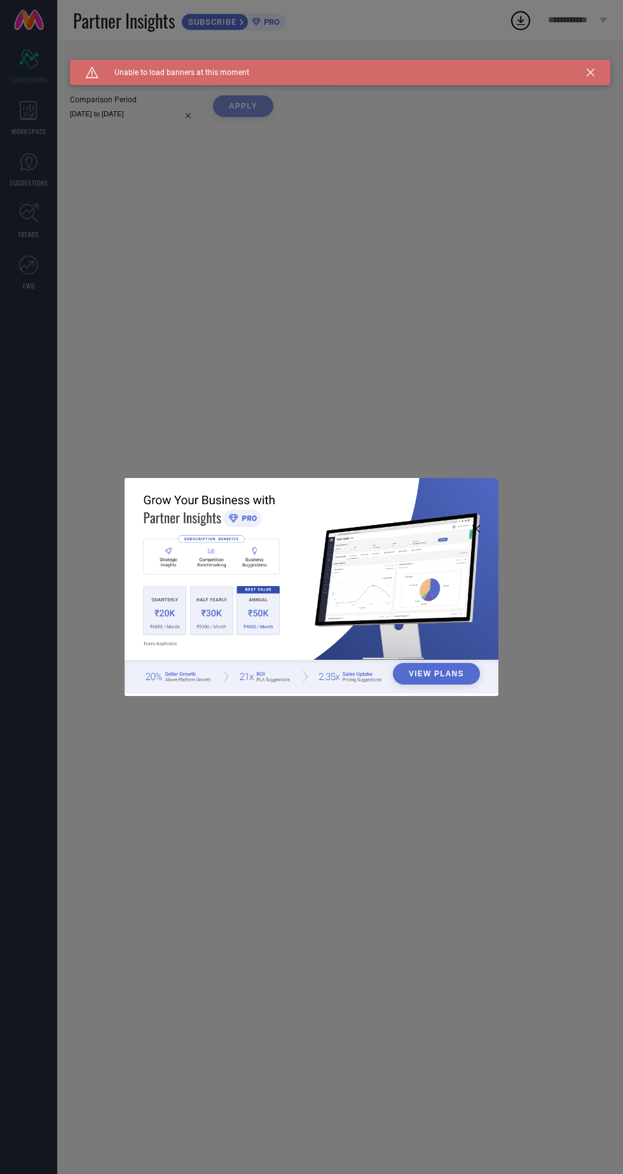
type input "All"
click at [235, 287] on div "View Plans" at bounding box center [311, 587] width 623 height 1174
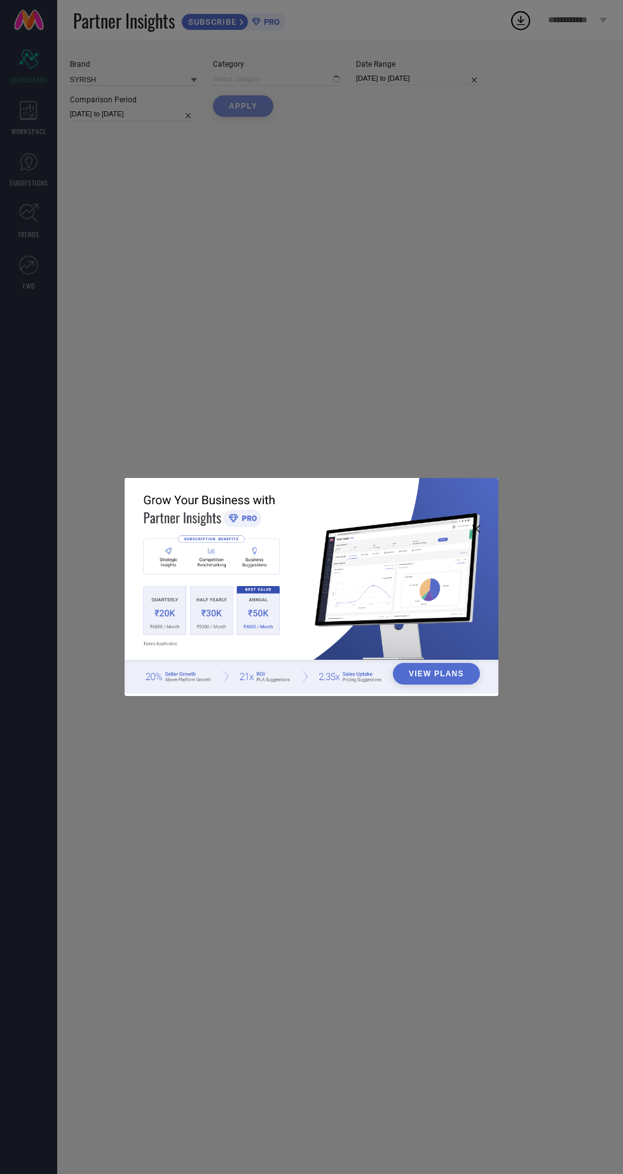
type input "All"
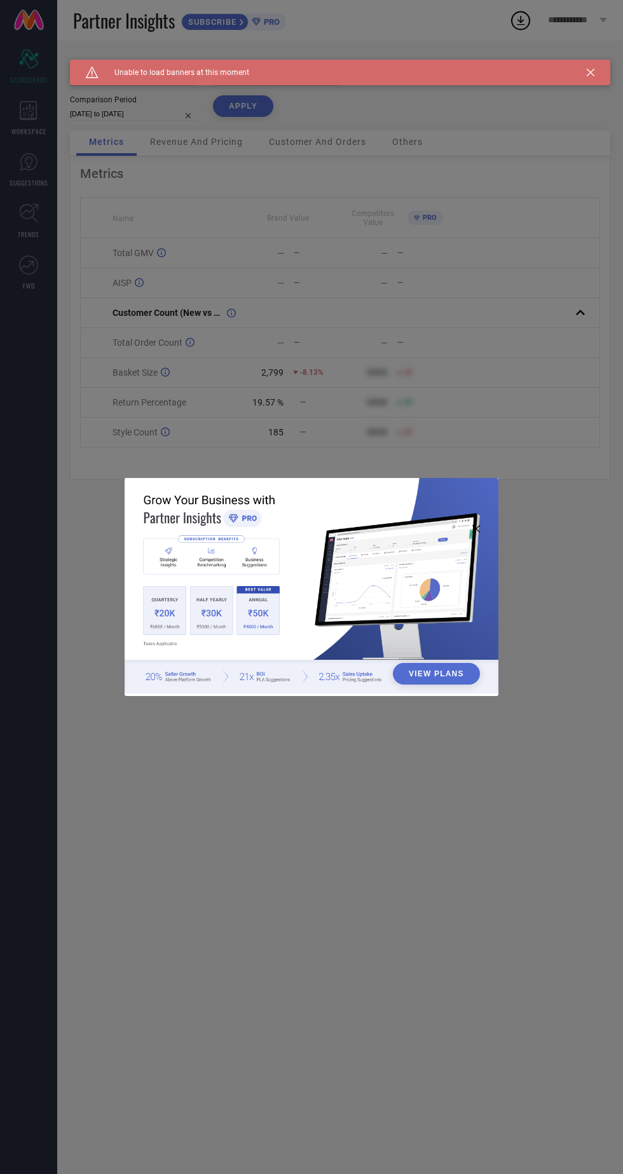
click at [280, 302] on div "View Plans" at bounding box center [311, 587] width 623 height 1174
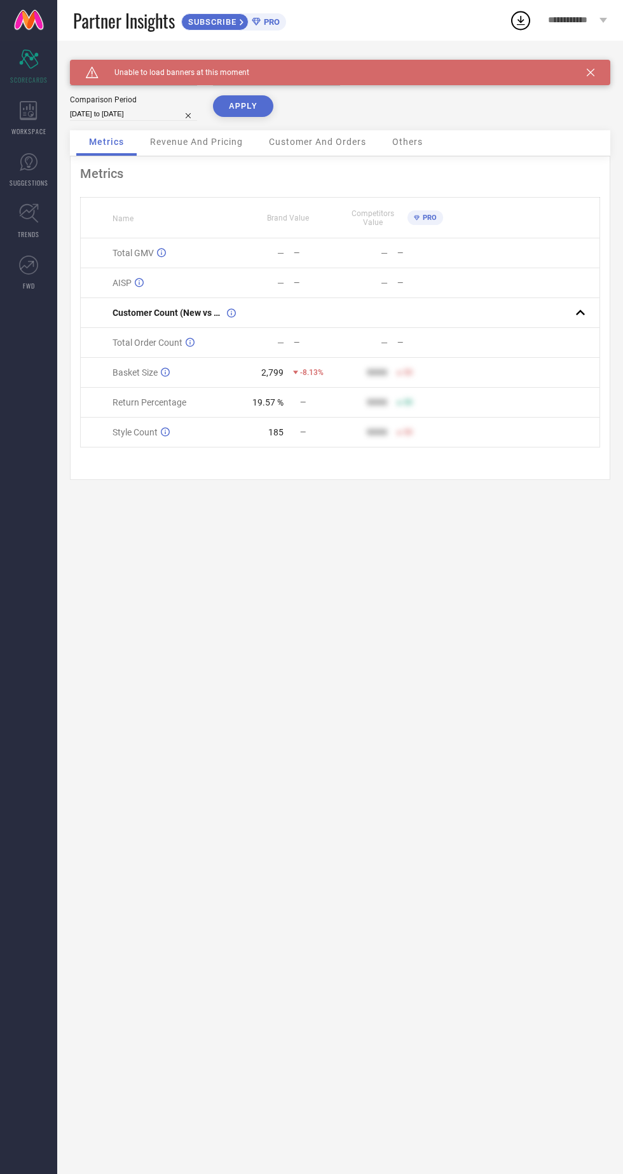
click at [587, 69] on icon at bounding box center [591, 73] width 8 height 8
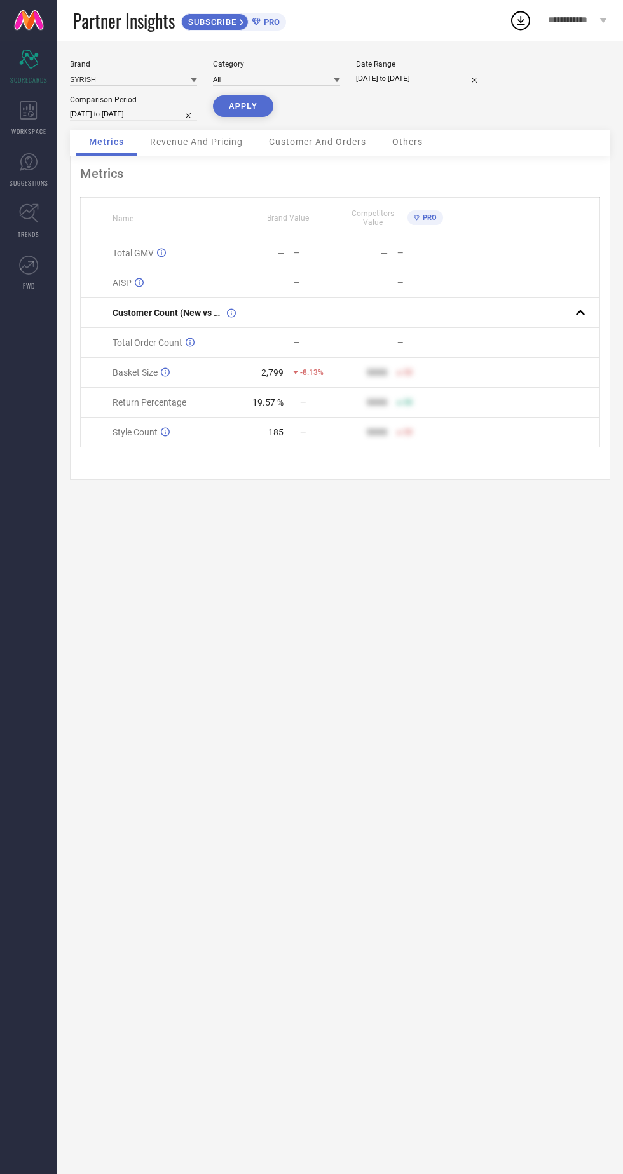
select select "8"
select select "2025"
select select "9"
select select "2025"
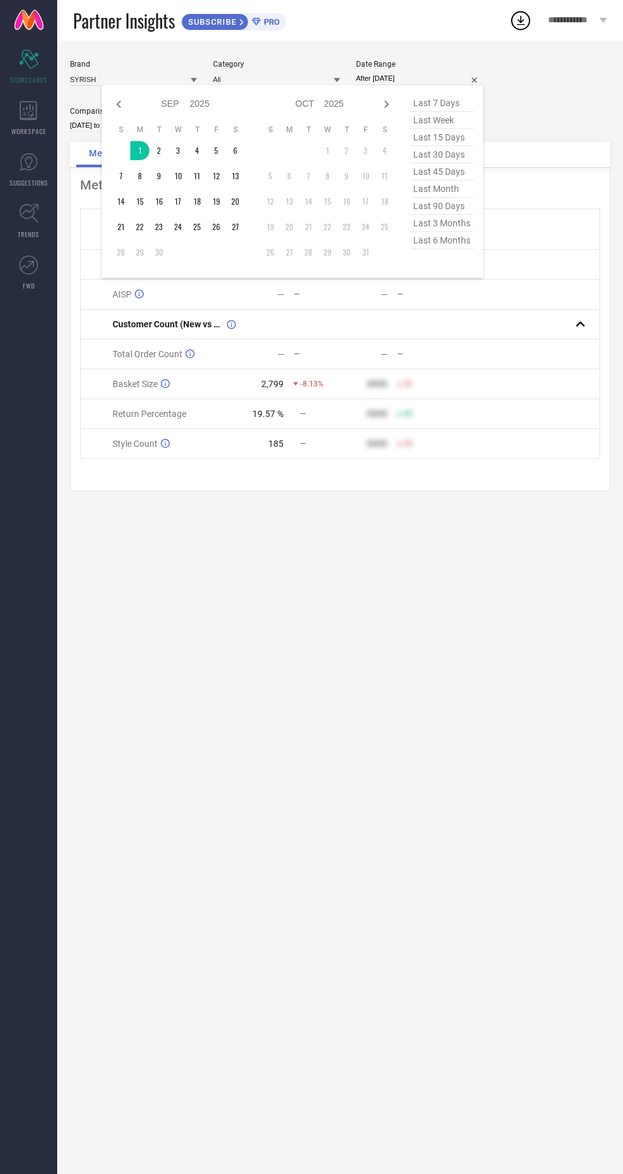
type input "[DATE] to [DATE]"
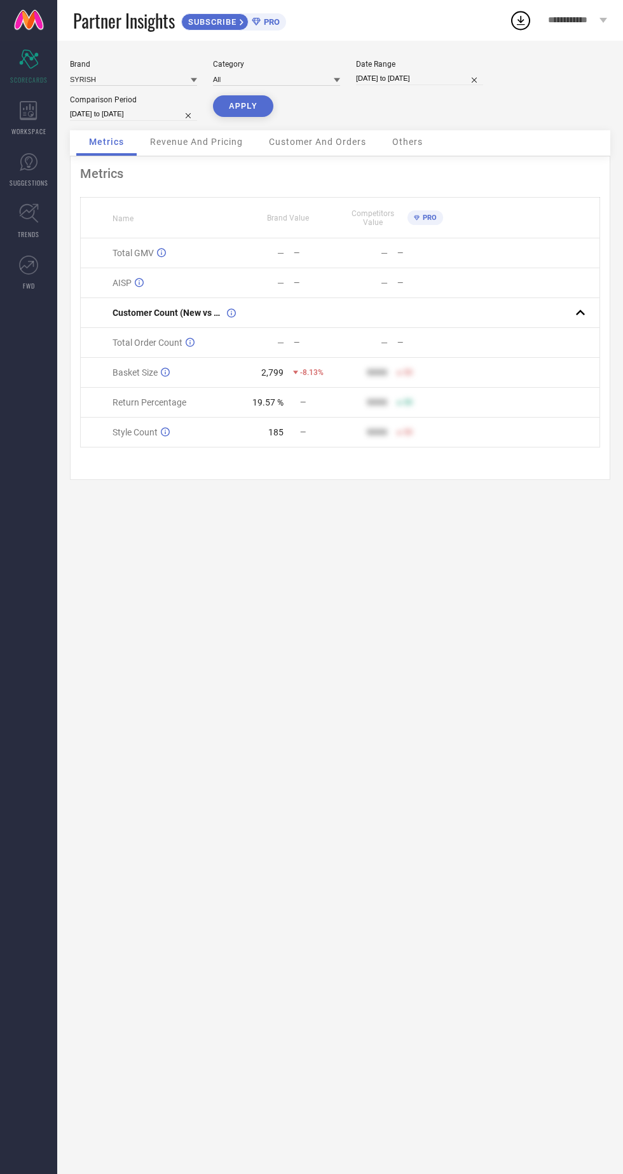
click at [241, 106] on button "APPLY" at bounding box center [243, 106] width 60 height 22
